Goal: Task Accomplishment & Management: Manage account settings

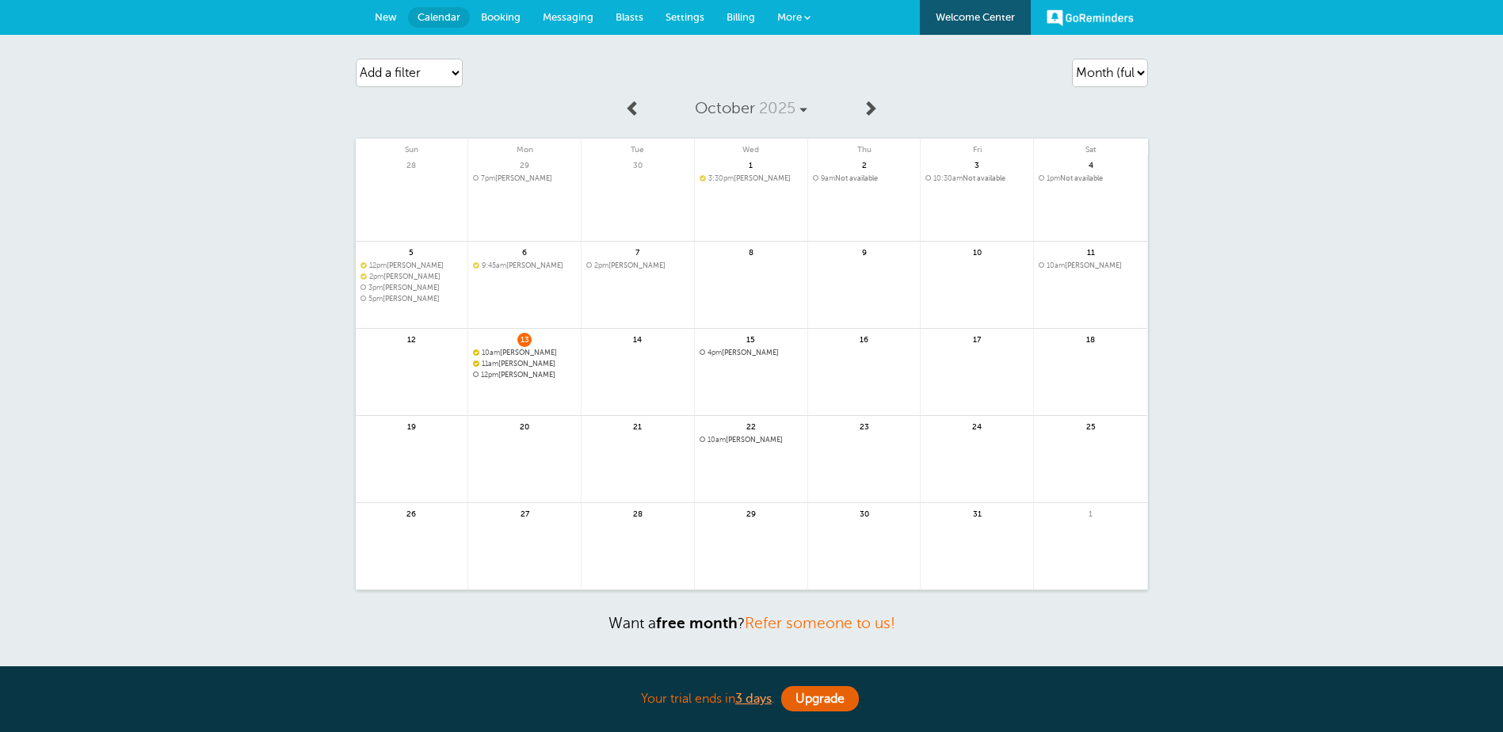
click at [489, 15] on span "Booking" at bounding box center [501, 17] width 40 height 12
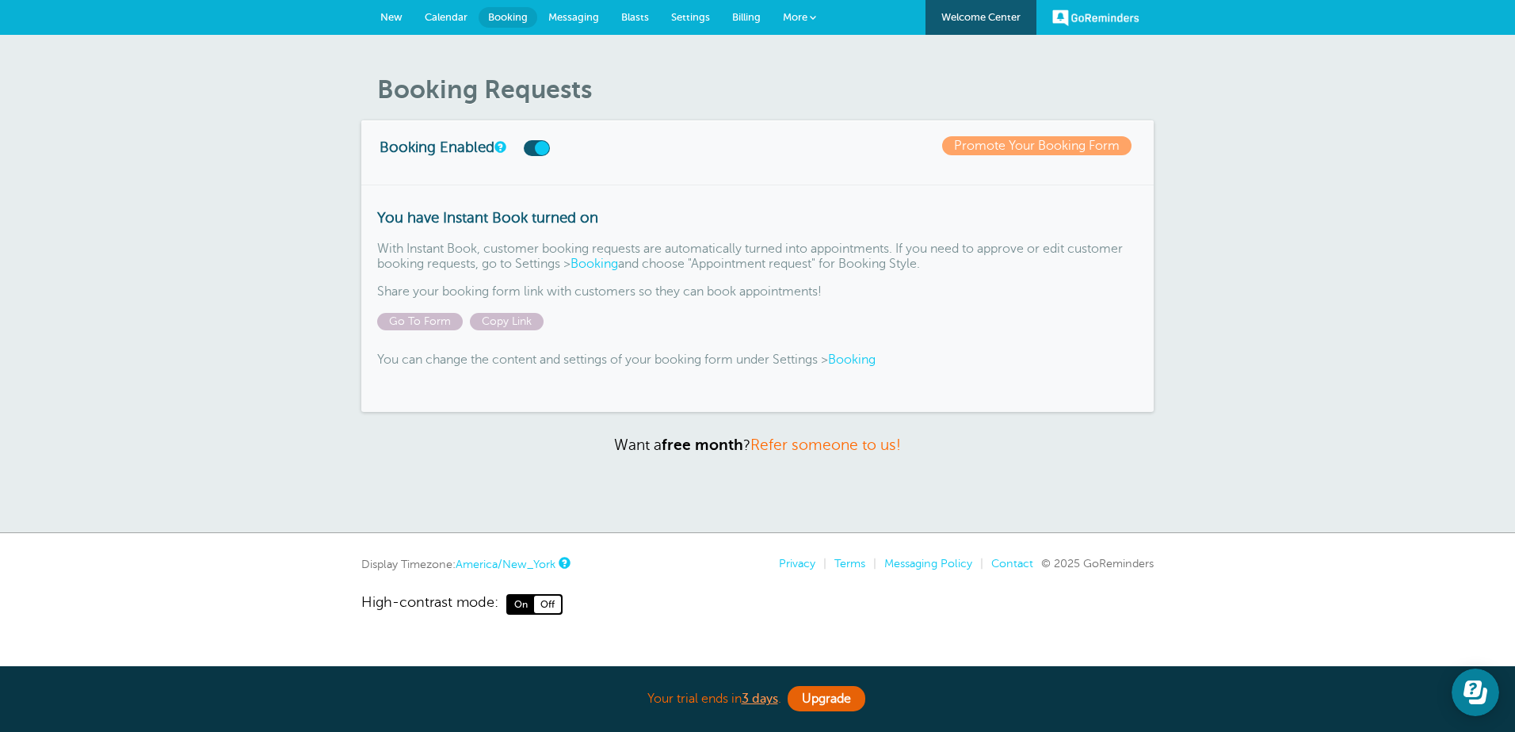
click at [440, 17] on span "Calendar" at bounding box center [446, 17] width 43 height 12
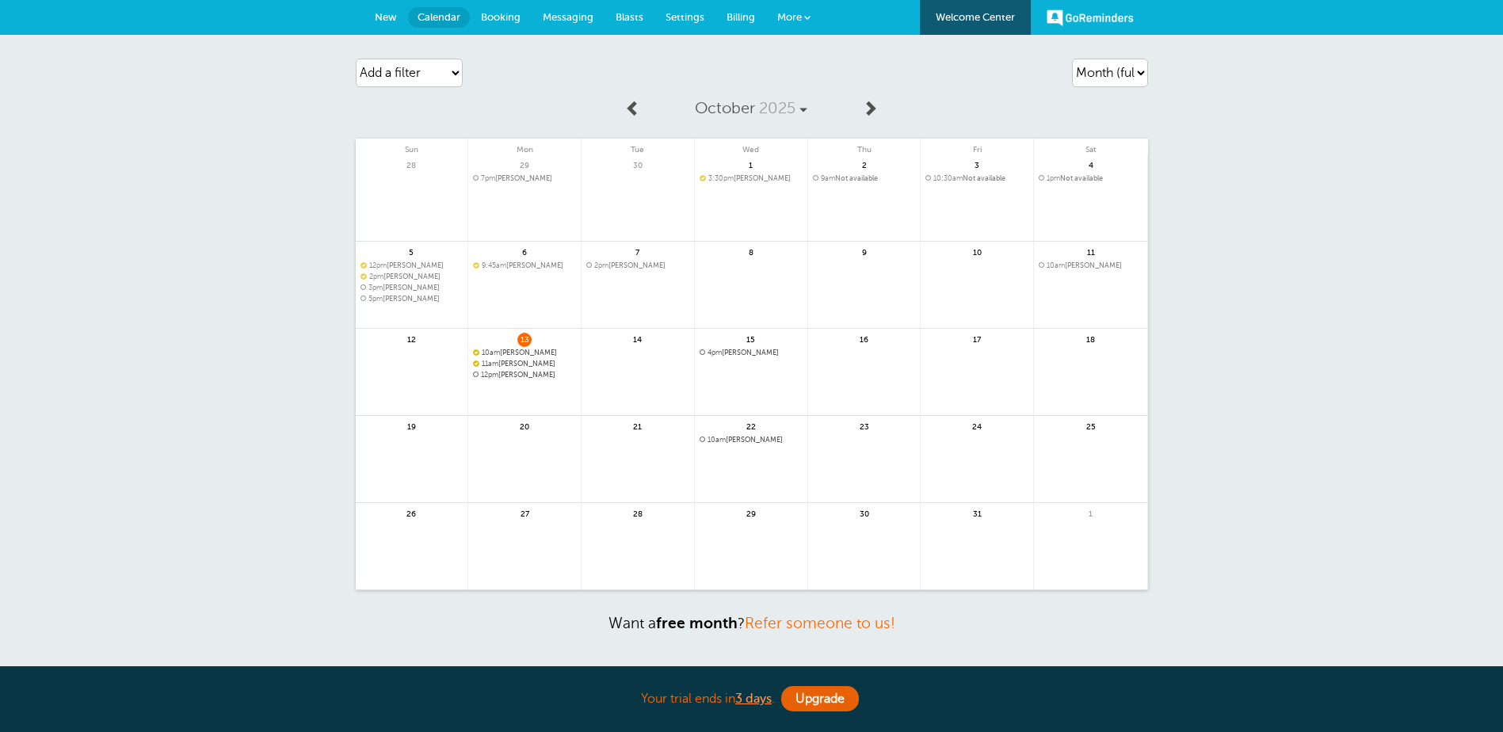
click at [501, 15] on span "Booking" at bounding box center [501, 17] width 40 height 12
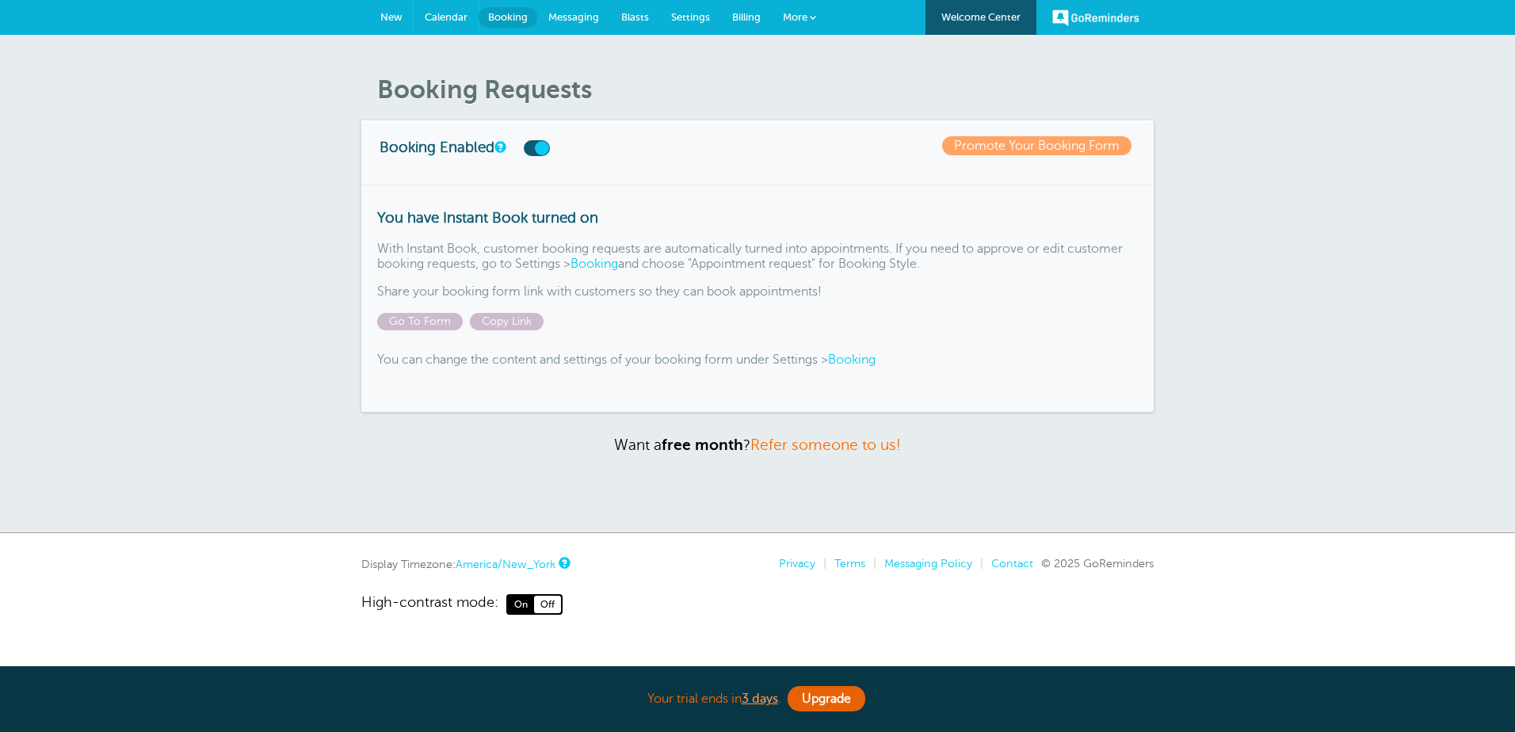
drag, startPoint x: 449, startPoint y: 20, endPoint x: 488, endPoint y: 27, distance: 39.5
click at [448, 20] on span "Calendar" at bounding box center [446, 17] width 43 height 12
